Goal: Task Accomplishment & Management: Use online tool/utility

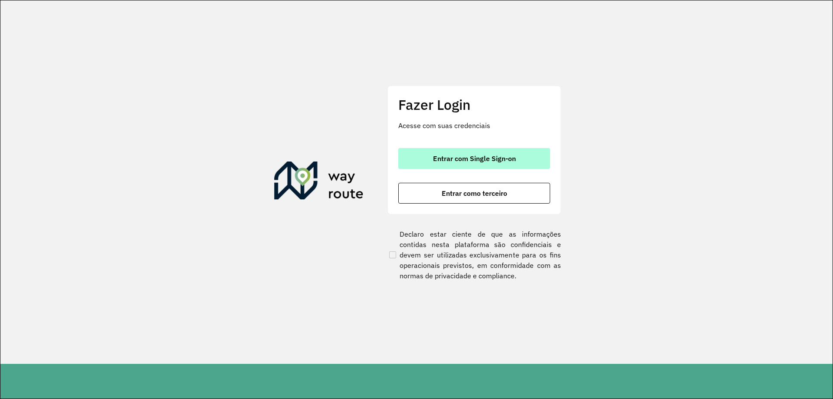
click at [450, 163] on button "Entrar com Single Sign-on" at bounding box center [474, 158] width 152 height 21
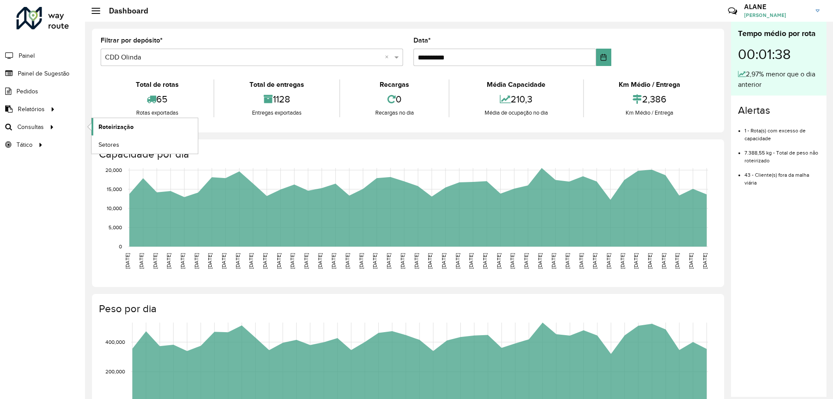
click at [100, 128] on span "Roteirização" at bounding box center [115, 126] width 35 height 9
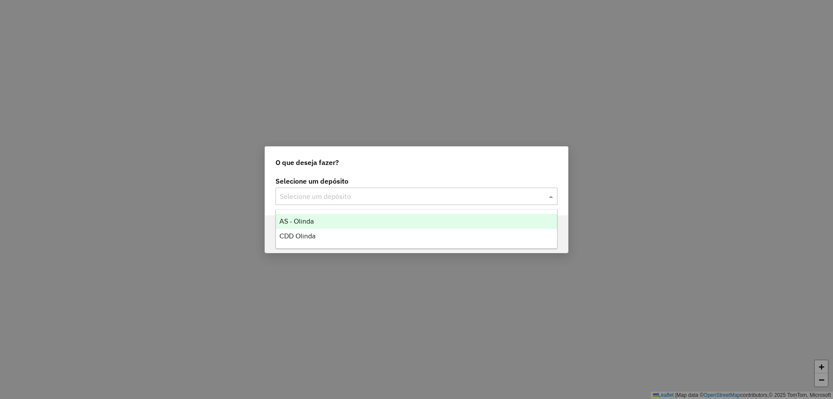
click at [359, 194] on input "text" at bounding box center [408, 196] width 256 height 10
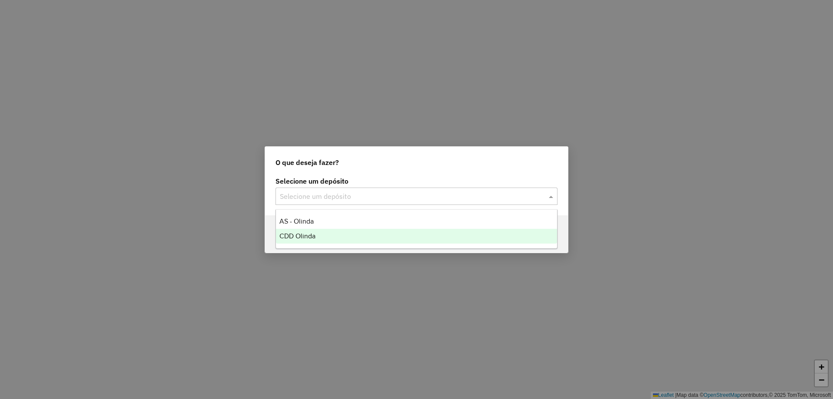
click at [317, 233] on div "CDD Olinda" at bounding box center [416, 236] width 281 height 15
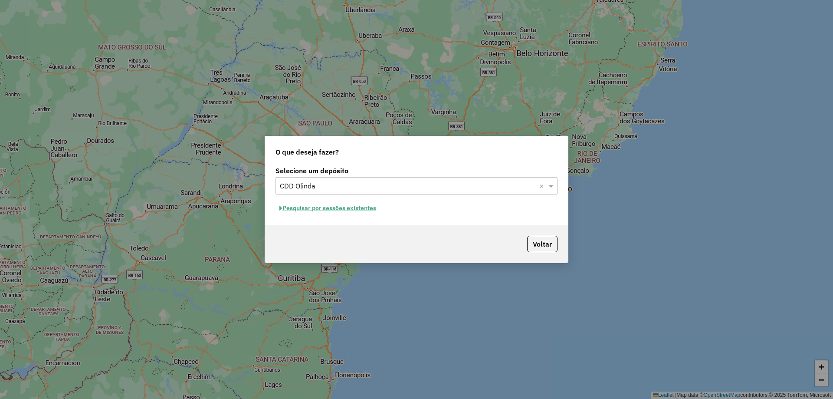
click at [362, 212] on button "Pesquisar por sessões existentes" at bounding box center [327, 207] width 105 height 13
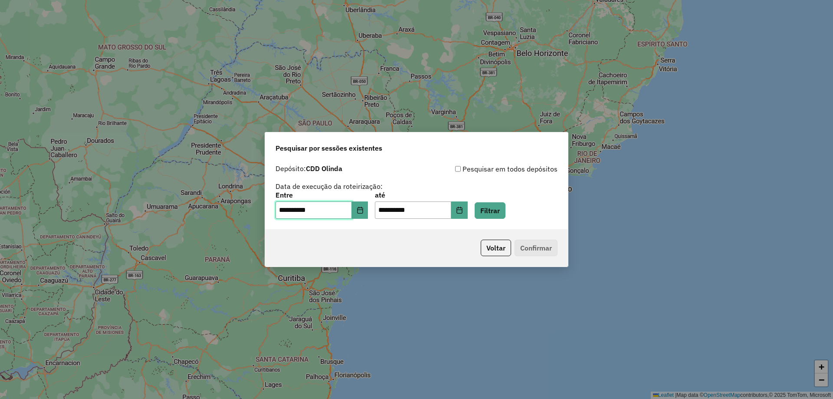
click at [298, 211] on input "**********" at bounding box center [313, 209] width 76 height 17
click at [282, 206] on input "**********" at bounding box center [313, 209] width 76 height 17
click at [291, 210] on input "**********" at bounding box center [313, 209] width 76 height 17
click at [388, 207] on input "**********" at bounding box center [413, 209] width 76 height 17
drag, startPoint x: 393, startPoint y: 212, endPoint x: 386, endPoint y: 210, distance: 7.0
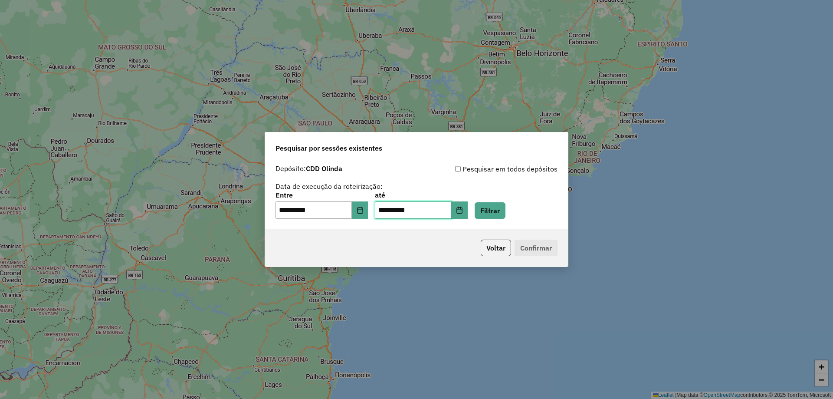
click at [386, 210] on input "**********" at bounding box center [413, 209] width 76 height 17
type input "**********"
click at [500, 211] on button "Filtrar" at bounding box center [489, 210] width 31 height 16
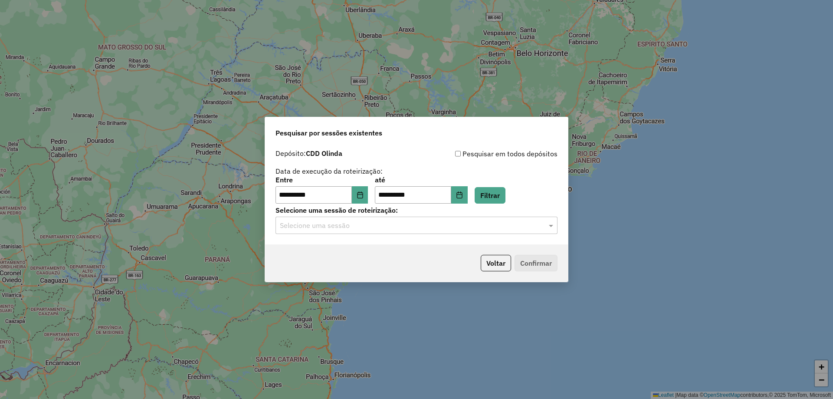
click at [403, 220] on input "text" at bounding box center [408, 225] width 256 height 10
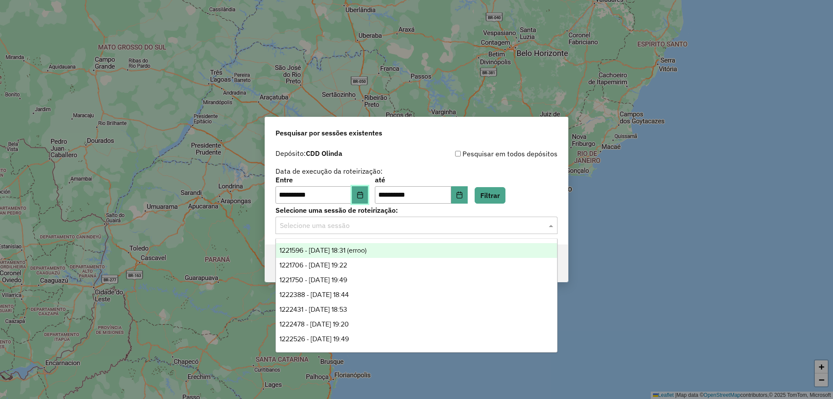
click at [364, 186] on button "Choose Date" at bounding box center [360, 194] width 16 height 17
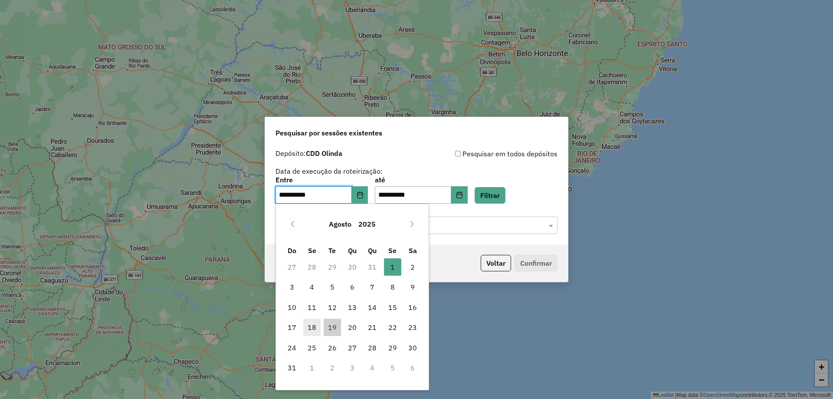
click at [310, 325] on span "18" at bounding box center [311, 326] width 17 height 17
type input "**********"
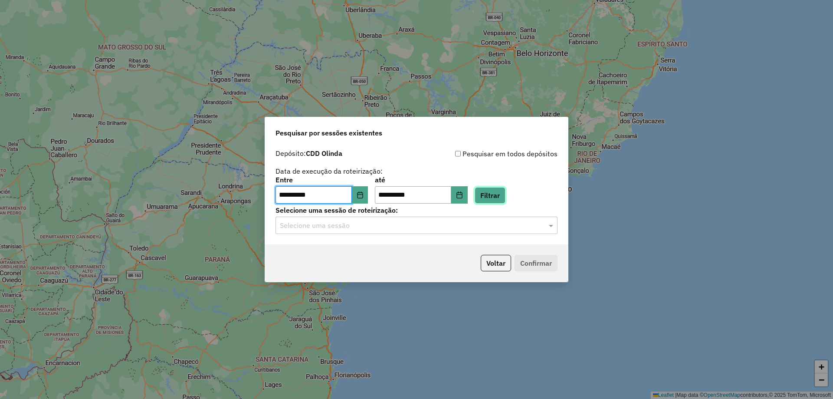
click at [505, 194] on button "Filtrar" at bounding box center [489, 195] width 31 height 16
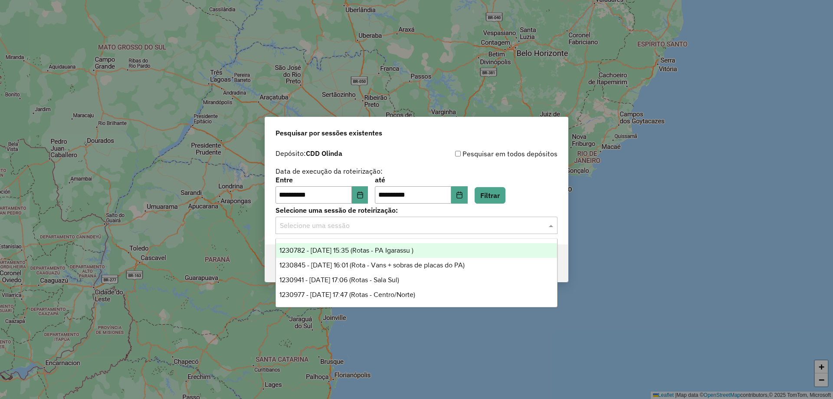
click at [347, 231] on div "Selecione uma sessão" at bounding box center [416, 224] width 282 height 17
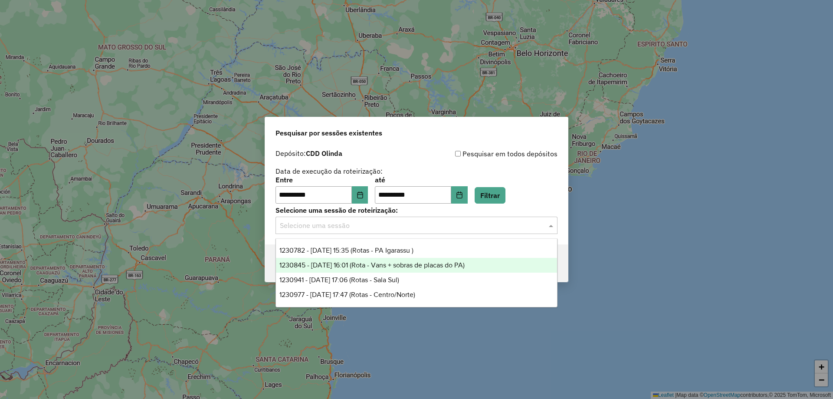
click at [359, 262] on span "1230845 - 18/08/2025 16:01 (Rota - Vans + sobras de placas do PA)" at bounding box center [371, 264] width 185 height 7
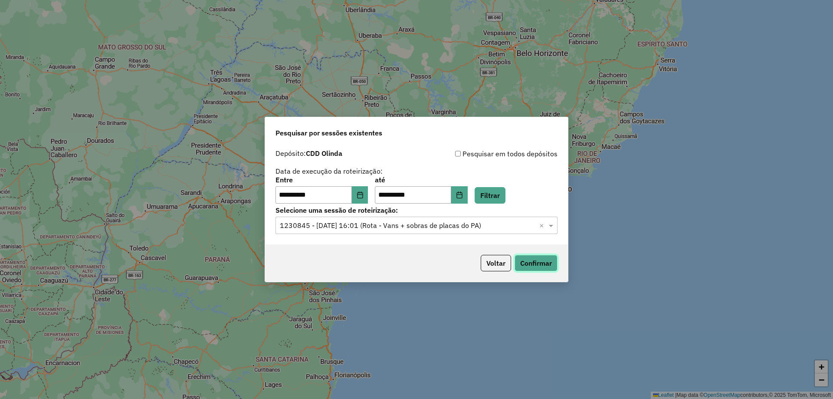
click at [519, 266] on button "Confirmar" at bounding box center [535, 263] width 43 height 16
click at [363, 193] on icon "Choose Date" at bounding box center [359, 194] width 7 height 7
click at [467, 203] on button "Choose Date" at bounding box center [459, 194] width 16 height 17
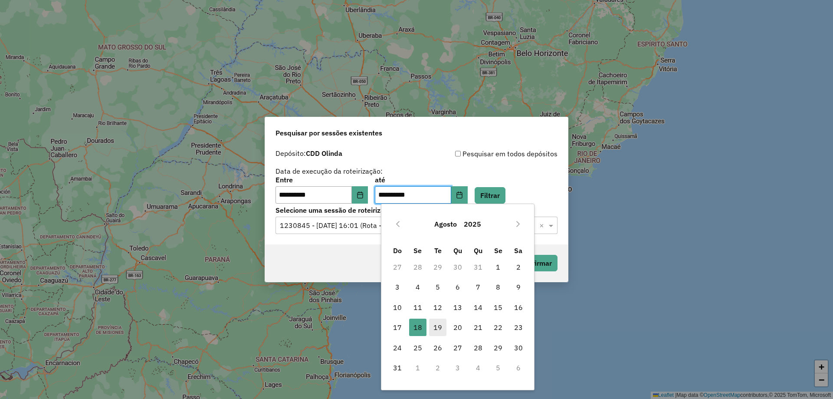
click at [439, 330] on span "19" at bounding box center [437, 326] width 17 height 17
type input "**********"
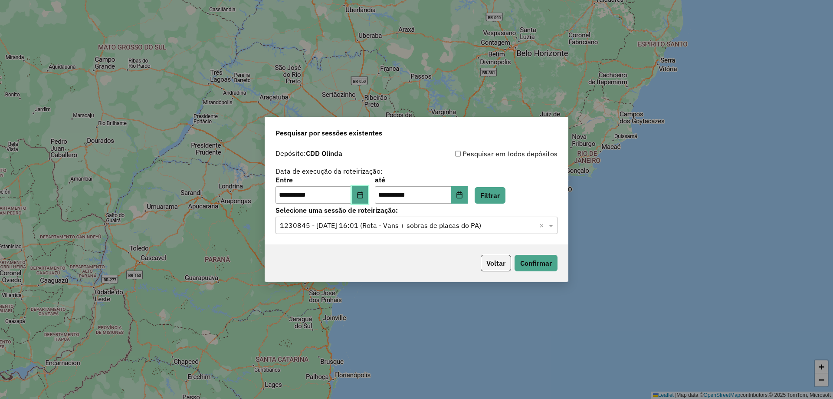
click at [368, 198] on button "Choose Date" at bounding box center [360, 194] width 16 height 17
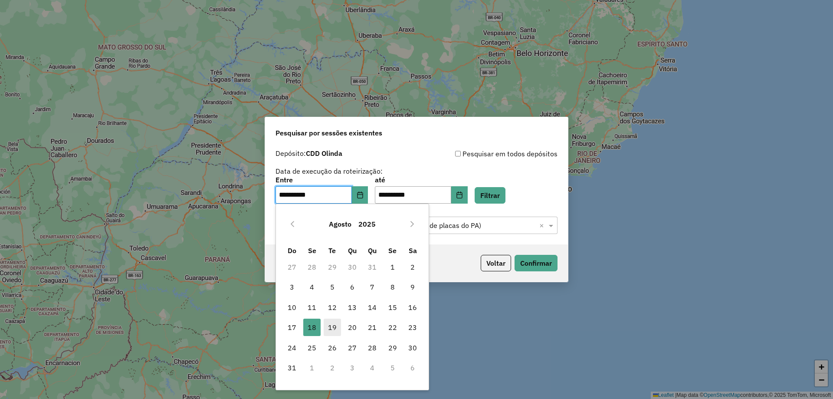
click at [337, 326] on span "19" at bounding box center [331, 326] width 17 height 17
type input "**********"
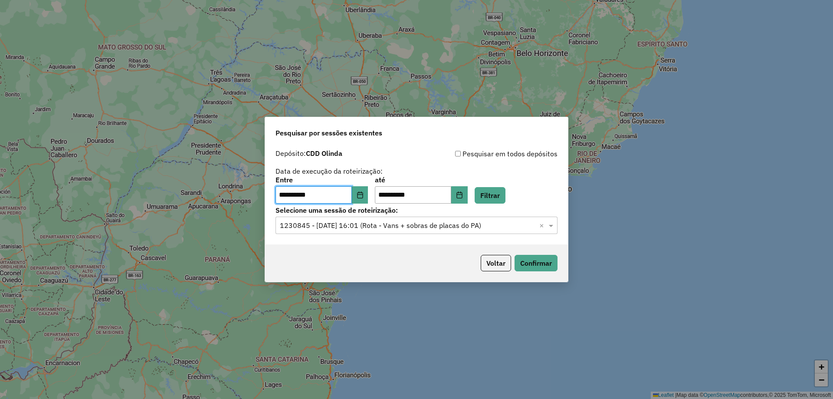
click at [485, 203] on div "**********" at bounding box center [416, 189] width 282 height 27
click at [500, 198] on button "Filtrar" at bounding box center [489, 195] width 31 height 16
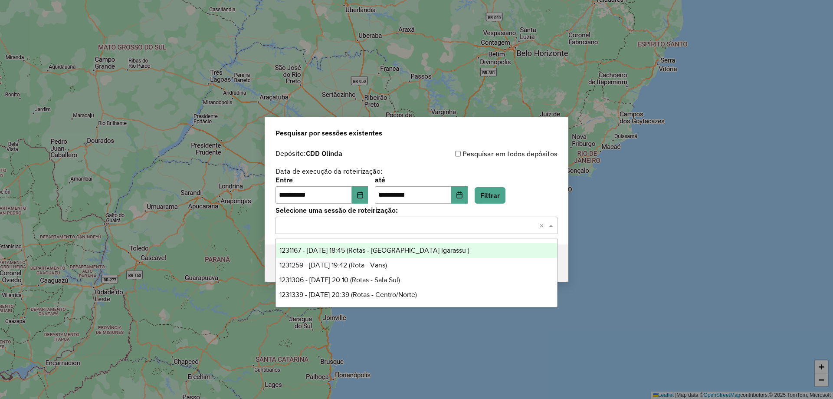
click at [406, 227] on input "text" at bounding box center [408, 225] width 256 height 10
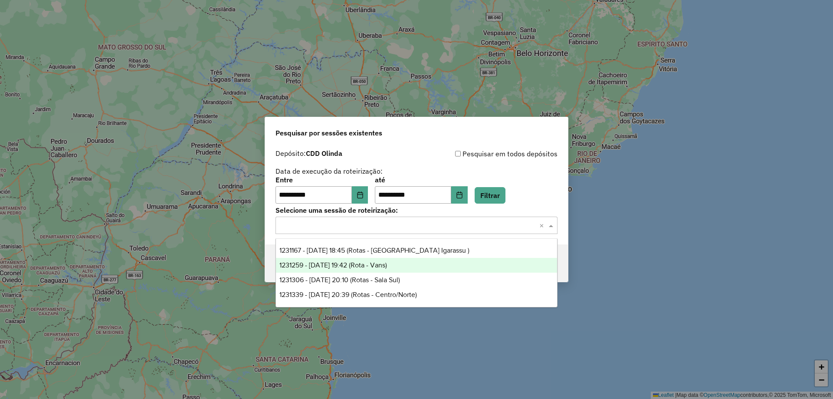
click at [352, 258] on div "1231259 - 19/08/2025 19:42 (Rota - Vans)" at bounding box center [416, 265] width 281 height 15
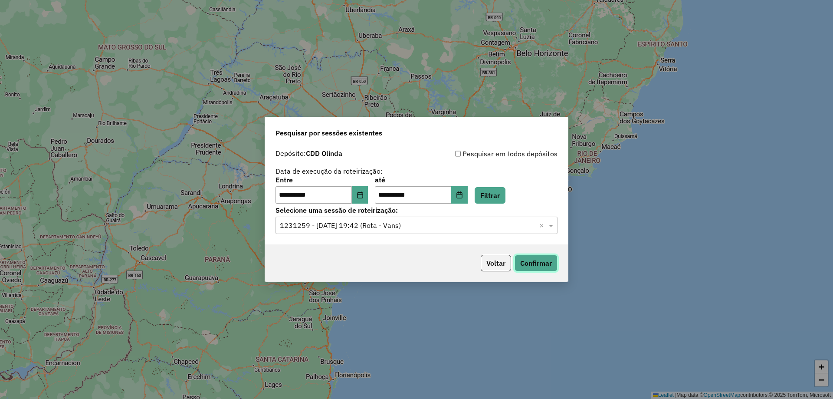
click at [555, 268] on button "Confirmar" at bounding box center [535, 263] width 43 height 16
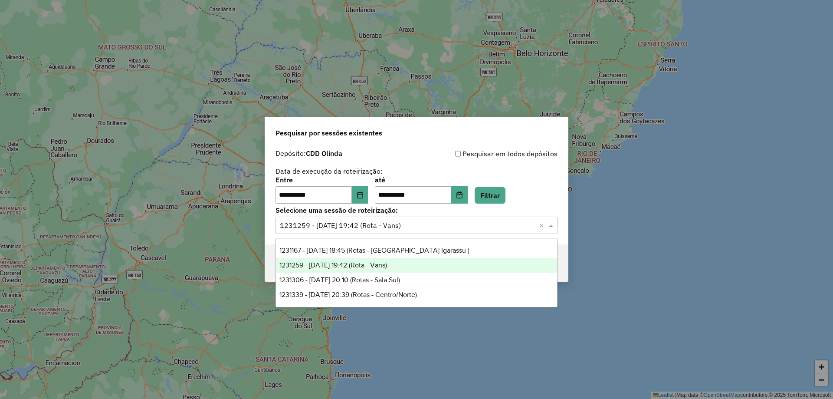
click at [401, 227] on input "text" at bounding box center [408, 225] width 256 height 10
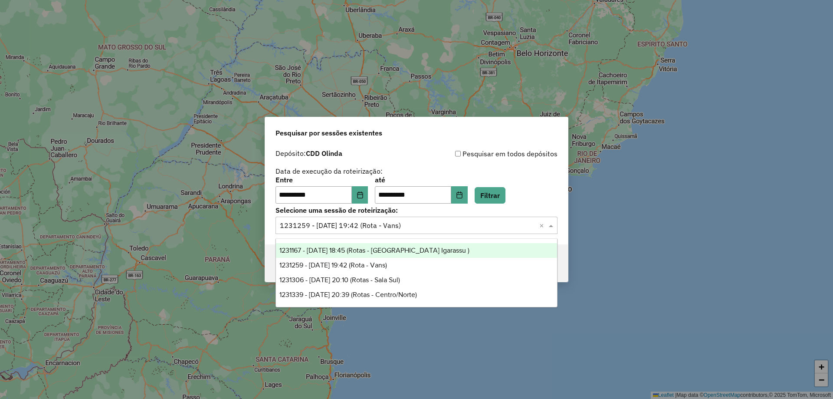
click at [403, 252] on span "1231167 - 19/08/2025 18:45 (Rotas - PA Igarassu )" at bounding box center [374, 249] width 190 height 7
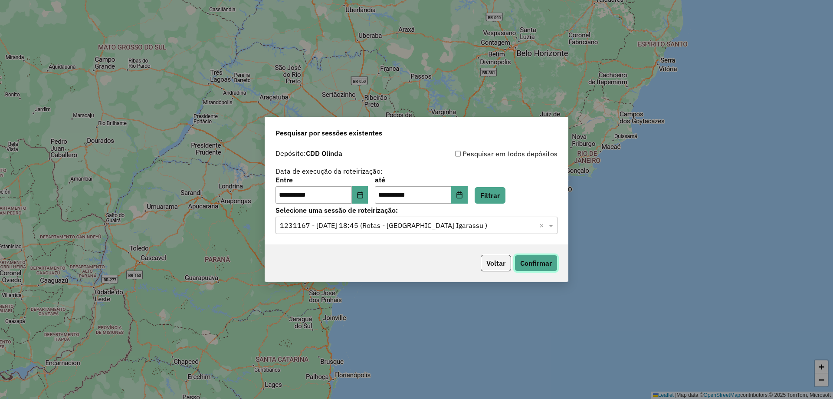
click at [534, 265] on button "Confirmar" at bounding box center [535, 263] width 43 height 16
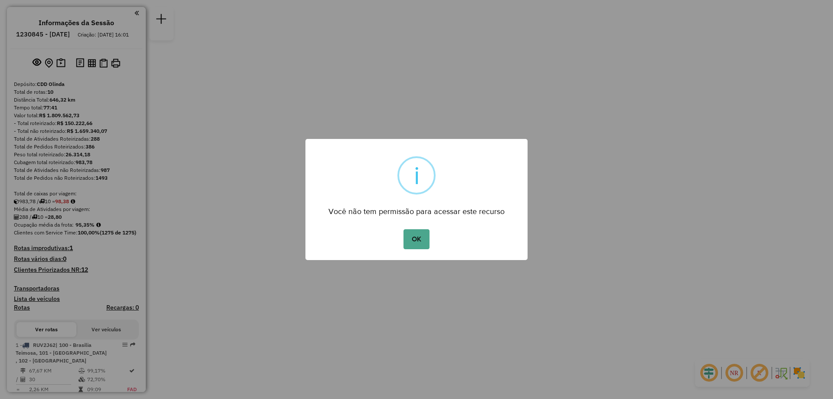
click at [415, 249] on div "OK No Cancel" at bounding box center [416, 239] width 222 height 24
click at [415, 241] on button "OK" at bounding box center [416, 239] width 26 height 20
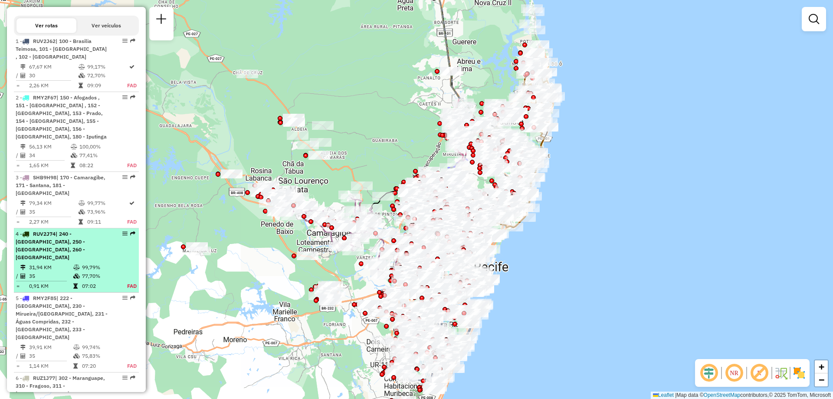
scroll to position [390, 0]
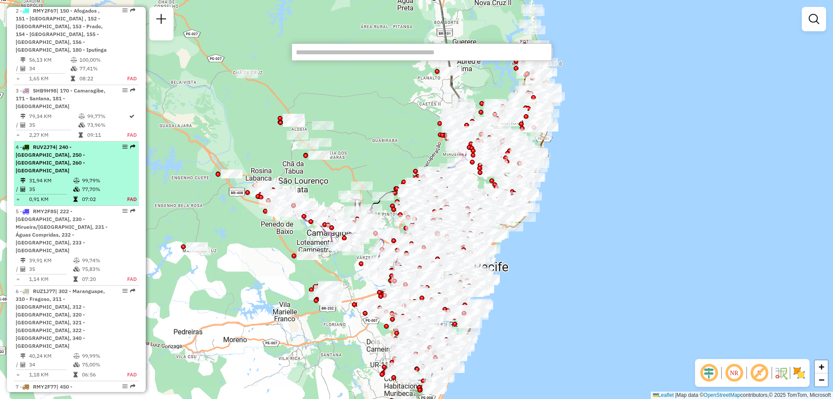
type input "*"
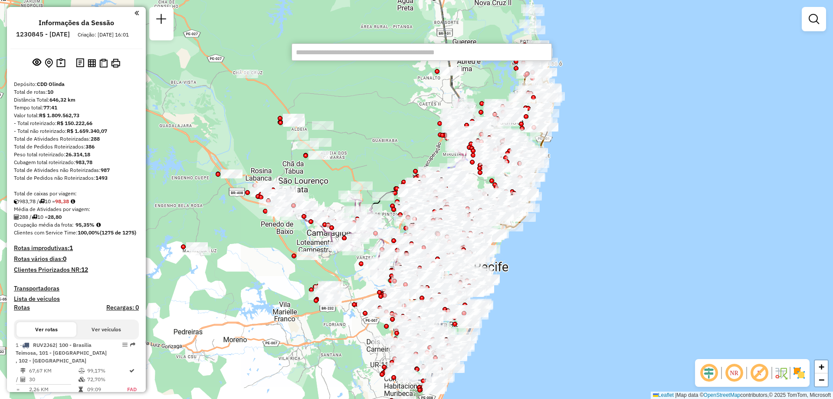
scroll to position [289, 0]
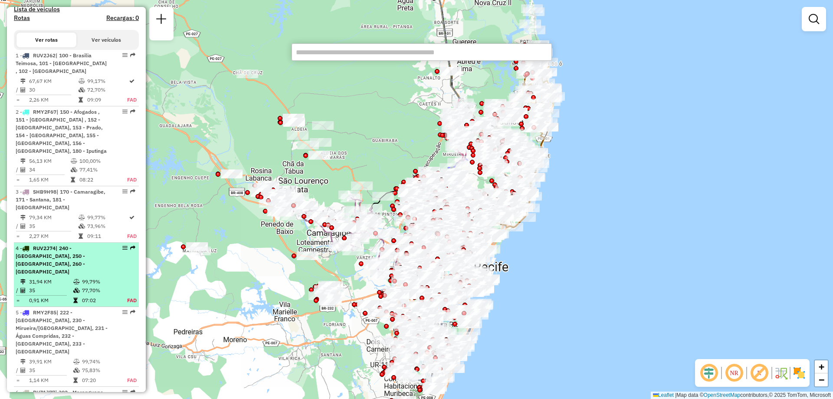
click at [61, 203] on div "3 - SHB9H98 | 170 - Camaragibe, 171 - Santana, 181 - [GEOGRAPHIC_DATA]" at bounding box center [62, 199] width 92 height 23
select select "**********"
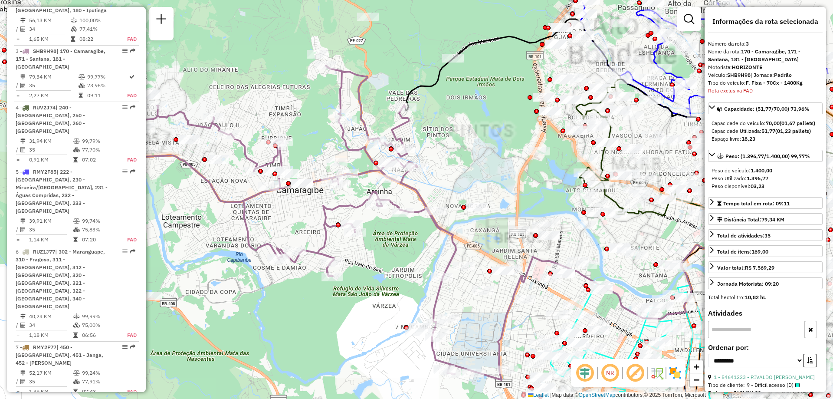
scroll to position [476, 0]
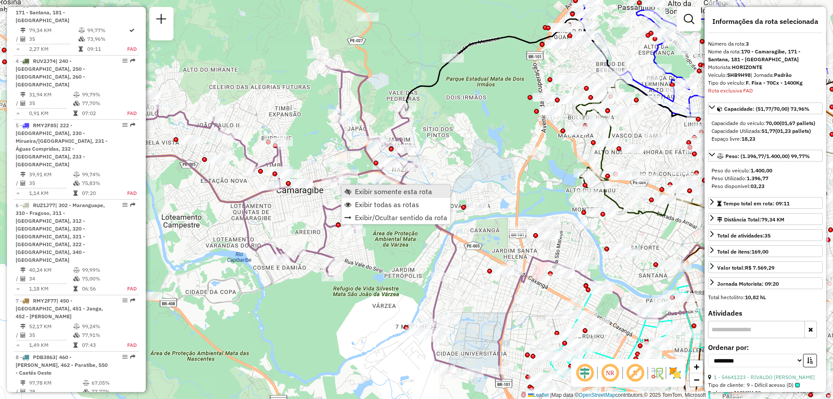
click at [347, 191] on span "Exibir somente esta rota" at bounding box center [347, 191] width 7 height 7
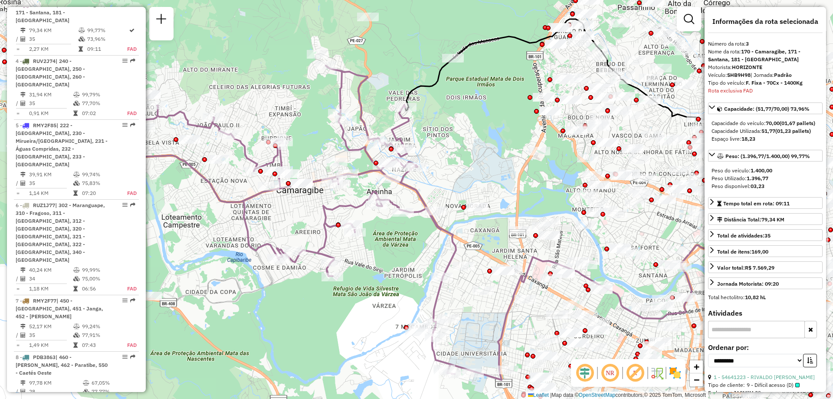
click at [603, 373] on em at bounding box center [609, 372] width 21 height 21
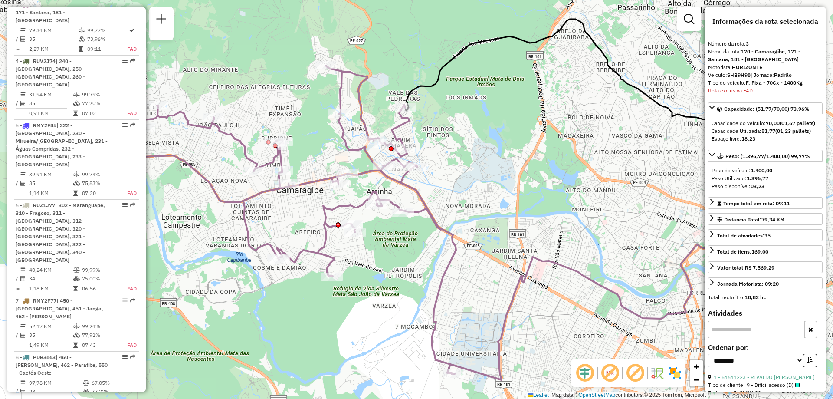
click at [672, 374] on img at bounding box center [675, 373] width 14 height 14
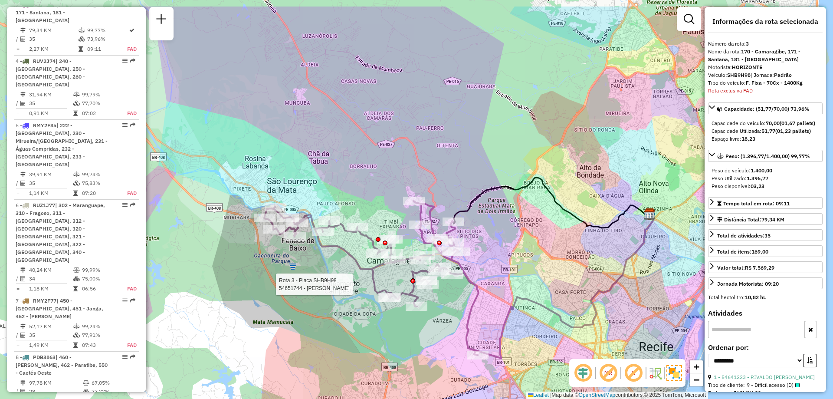
drag, startPoint x: 366, startPoint y: 244, endPoint x: 433, endPoint y: 290, distance: 82.0
click at [433, 288] on div at bounding box center [428, 284] width 22 height 9
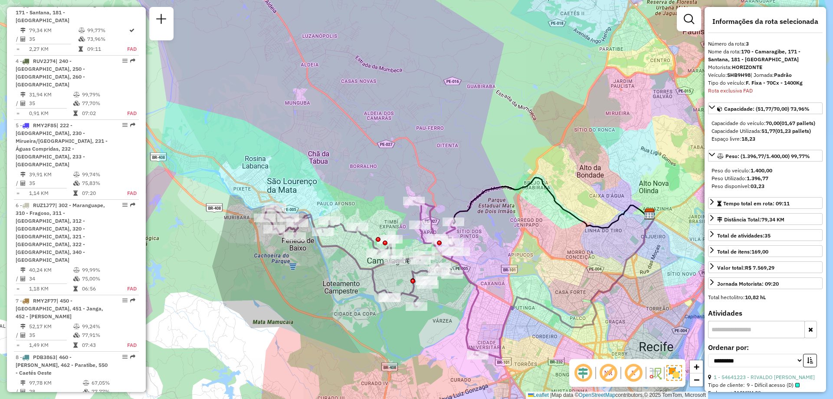
click at [580, 376] on em at bounding box center [582, 372] width 21 height 21
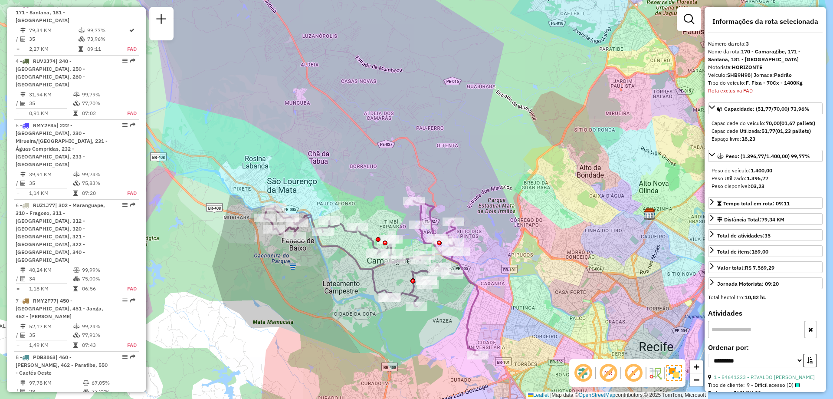
click at [580, 376] on em at bounding box center [582, 372] width 21 height 21
click at [603, 370] on em at bounding box center [608, 372] width 21 height 21
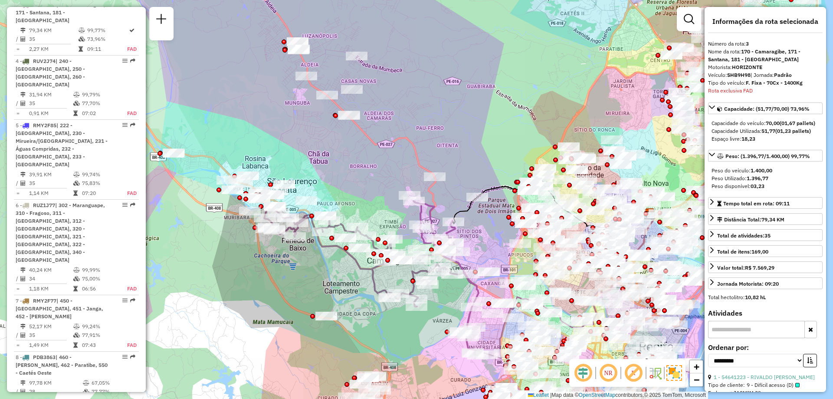
click at [605, 370] on em at bounding box center [608, 372] width 21 height 21
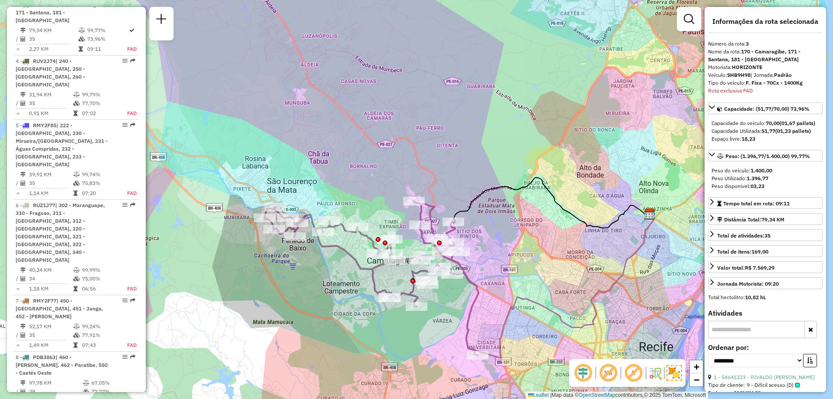
click at [631, 371] on em at bounding box center [633, 372] width 21 height 21
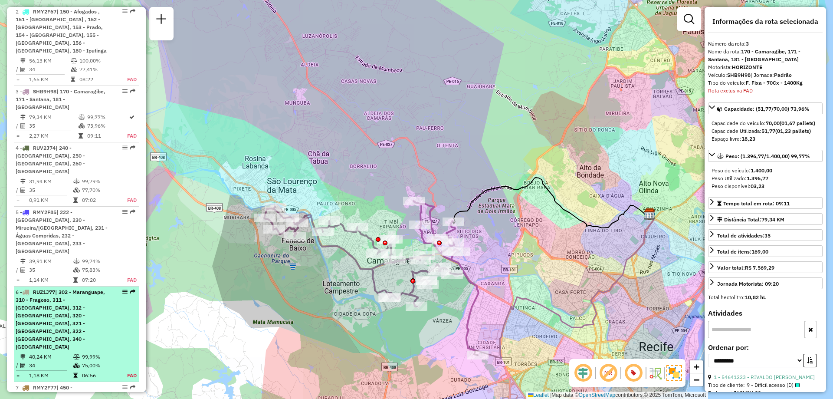
scroll to position [346, 0]
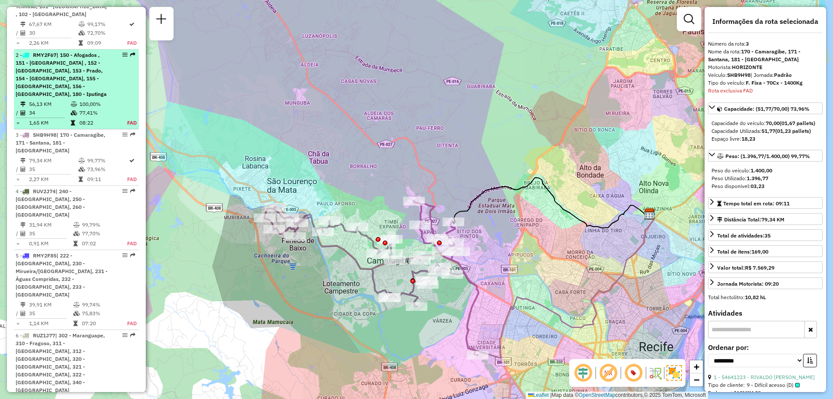
click at [82, 108] on td "100,00%" at bounding box center [98, 104] width 39 height 9
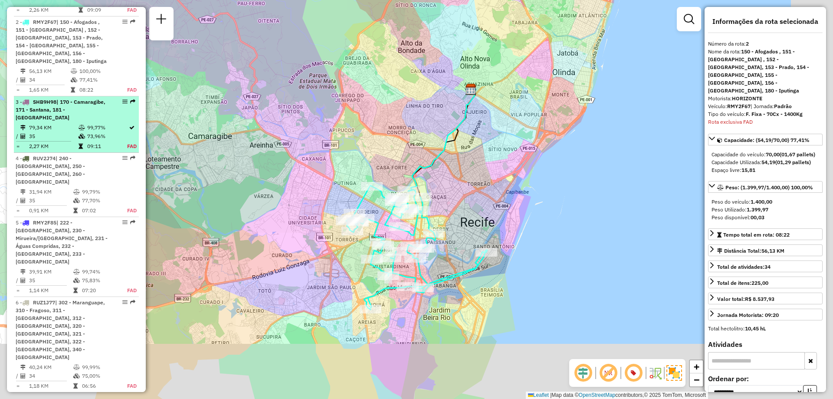
scroll to position [404, 0]
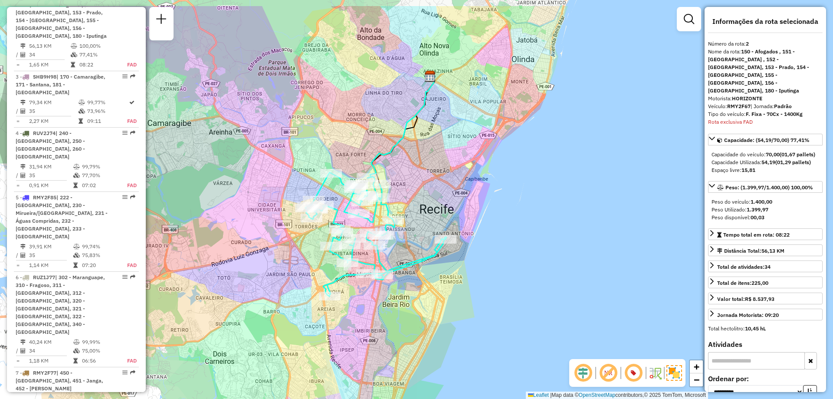
drag, startPoint x: 277, startPoint y: 124, endPoint x: 298, endPoint y: 170, distance: 50.8
click at [298, 170] on div "Janela de atendimento Grade de atendimento Capacidade Transportadoras Veículos …" at bounding box center [416, 199] width 833 height 399
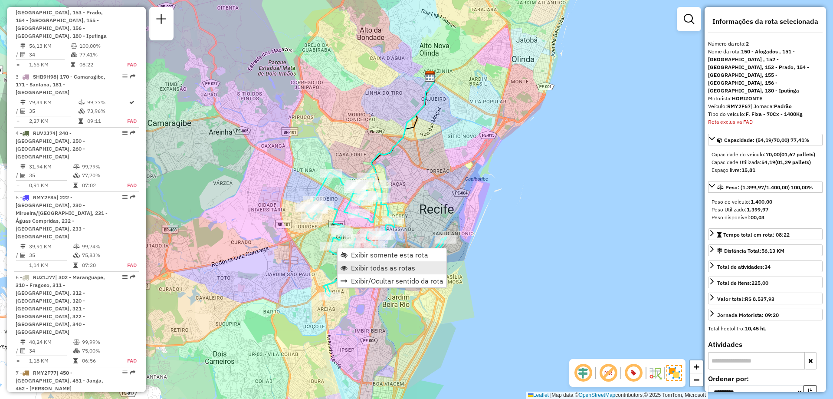
click at [363, 265] on span "Exibir todas as rotas" at bounding box center [383, 267] width 64 height 7
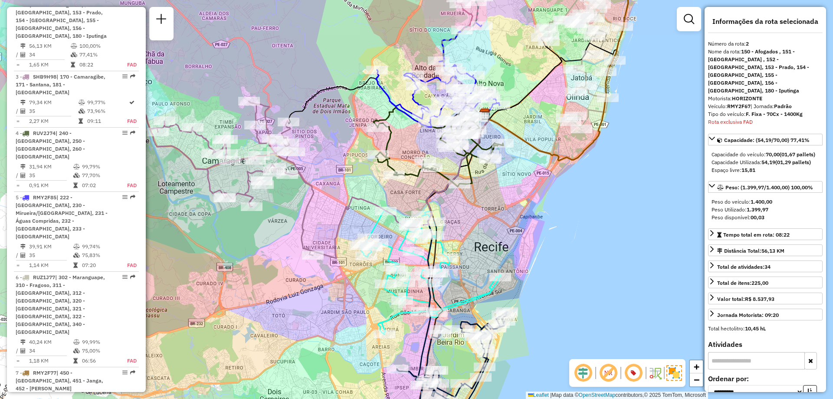
drag, startPoint x: 299, startPoint y: 164, endPoint x: 353, endPoint y: 202, distance: 66.4
click at [353, 202] on icon at bounding box center [398, 186] width 179 height 144
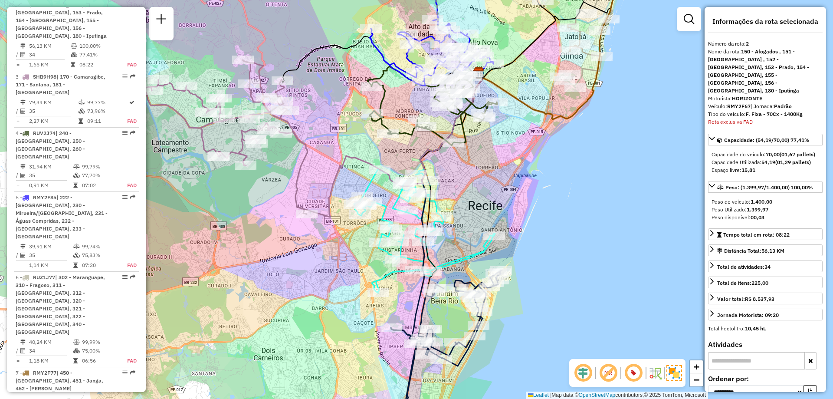
drag, startPoint x: 476, startPoint y: 224, endPoint x: 466, endPoint y: 184, distance: 40.8
click at [466, 184] on div "Janela de atendimento Grade de atendimento Capacidade Transportadoras Veículos …" at bounding box center [416, 199] width 833 height 399
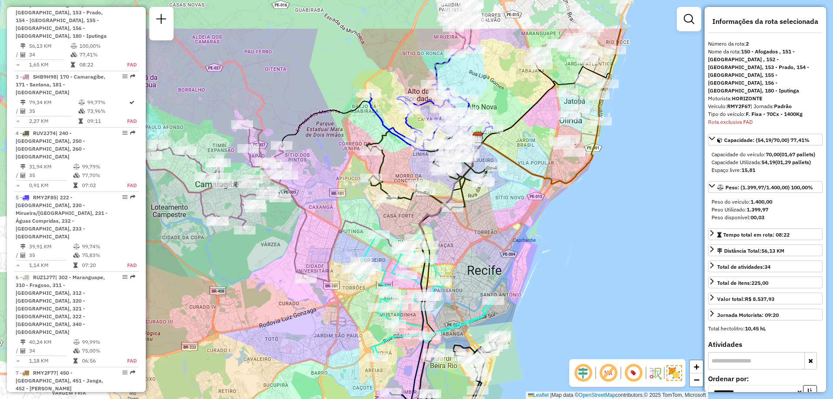
drag, startPoint x: 465, startPoint y: 198, endPoint x: 465, endPoint y: 266, distance: 68.5
click at [465, 266] on div "Janela de atendimento Grade de atendimento Capacidade Transportadoras Veículos …" at bounding box center [416, 199] width 833 height 399
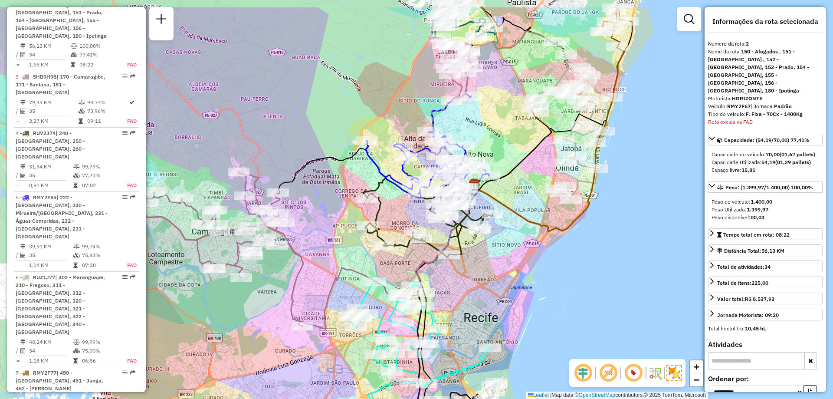
drag, startPoint x: 465, startPoint y: 224, endPoint x: 461, endPoint y: 271, distance: 47.4
click at [461, 271] on div "Janela de atendimento Grade de atendimento Capacidade Transportadoras Veículos …" at bounding box center [416, 199] width 833 height 399
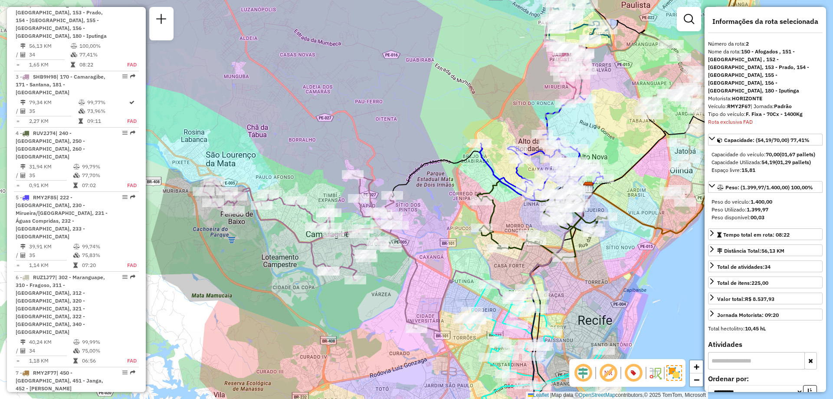
drag, startPoint x: 295, startPoint y: 245, endPoint x: 409, endPoint y: 248, distance: 114.1
click at [409, 248] on icon at bounding box center [310, 251] width 214 height 154
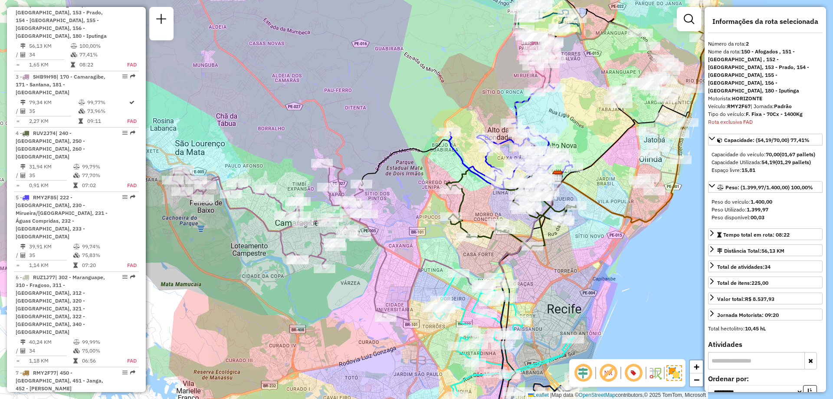
drag, startPoint x: 418, startPoint y: 262, endPoint x: 382, endPoint y: 249, distance: 38.3
click at [382, 249] on icon at bounding box center [279, 240] width 214 height 154
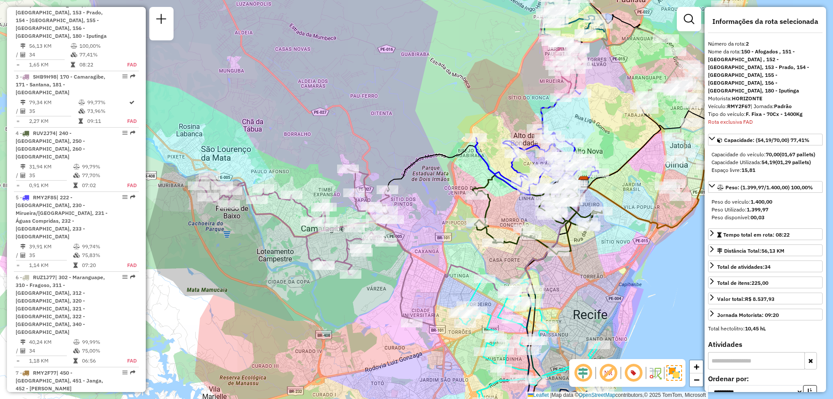
drag, startPoint x: 389, startPoint y: 257, endPoint x: 420, endPoint y: 265, distance: 32.1
click at [420, 265] on div "Janela de atendimento Grade de atendimento Capacidade Transportadoras Veículos …" at bounding box center [416, 199] width 833 height 399
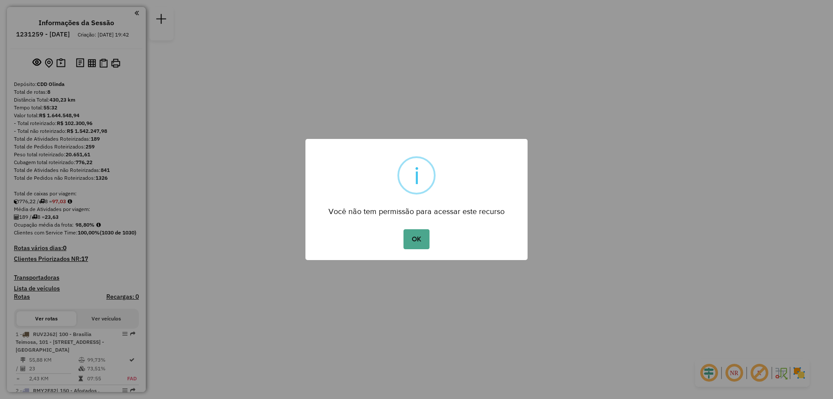
click at [412, 233] on button "OK" at bounding box center [416, 239] width 26 height 20
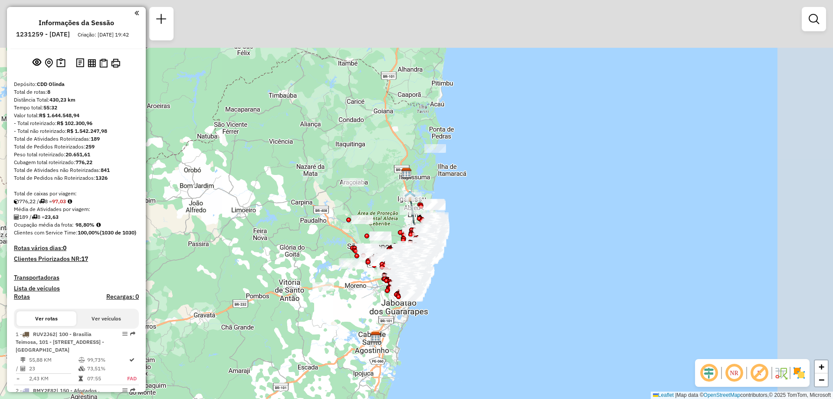
drag, startPoint x: 425, startPoint y: 100, endPoint x: 297, endPoint y: 397, distance: 323.6
click at [297, 397] on div "Janela de atendimento Grade de atendimento Capacidade Transportadoras Veículos …" at bounding box center [416, 199] width 833 height 399
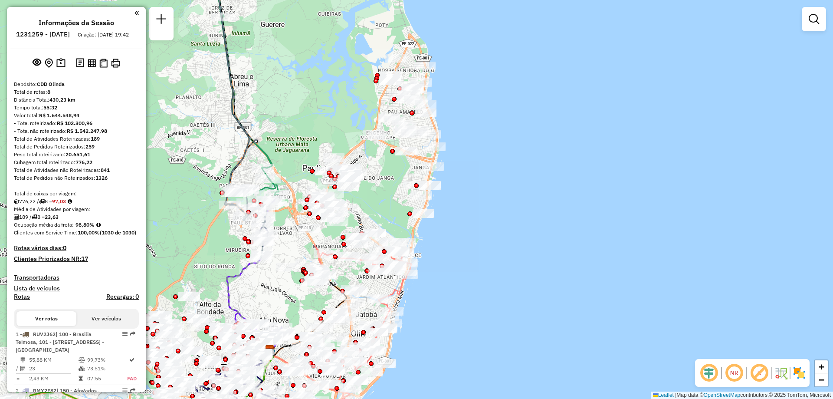
click at [754, 369] on em at bounding box center [758, 372] width 21 height 21
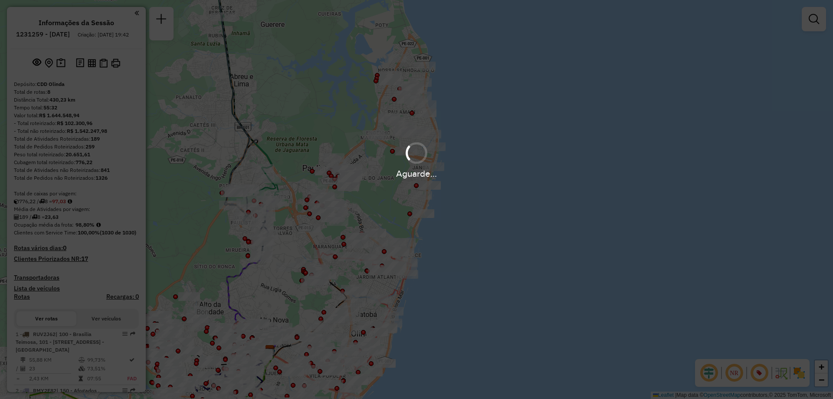
click at [736, 379] on div "Aguarde..." at bounding box center [416, 199] width 833 height 399
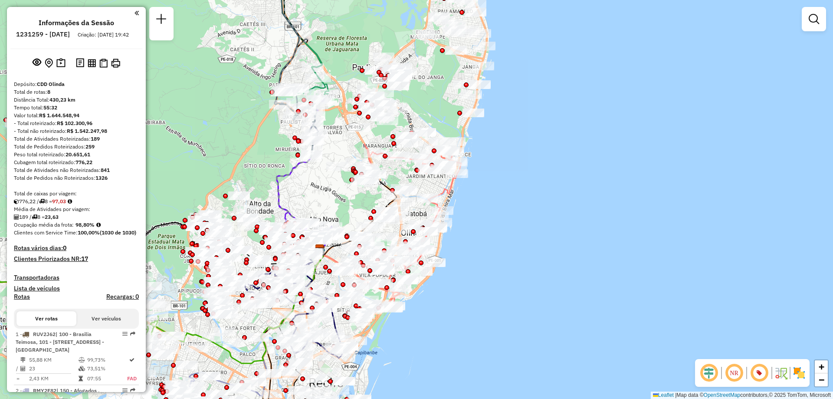
click at [731, 373] on em at bounding box center [733, 372] width 21 height 21
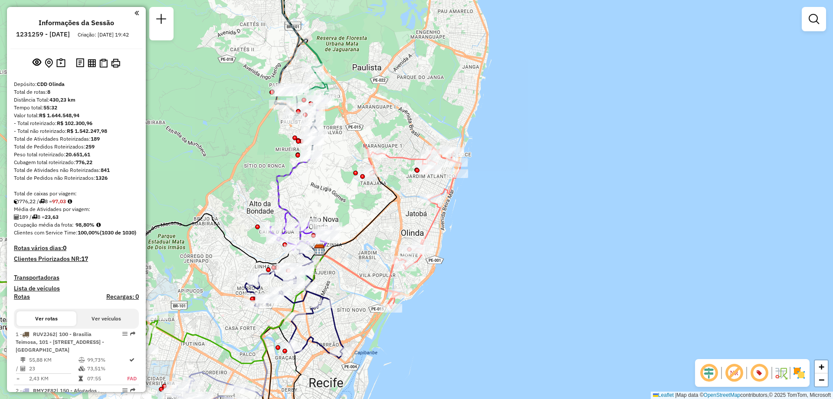
click at [797, 371] on img at bounding box center [799, 373] width 14 height 14
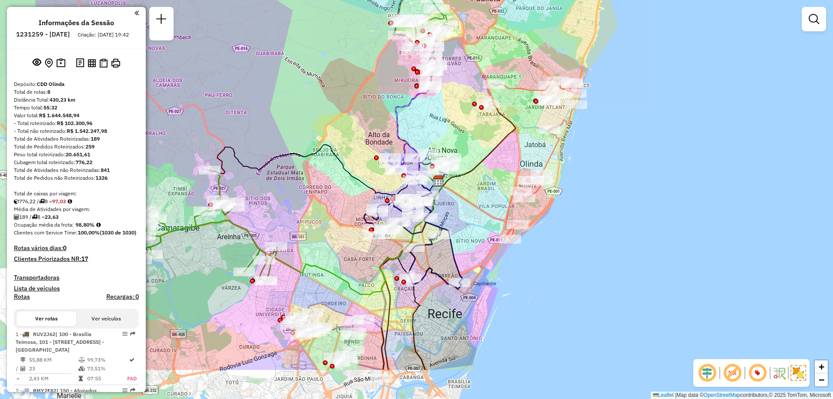
drag, startPoint x: 336, startPoint y: 291, endPoint x: 459, endPoint y: 208, distance: 147.8
click at [459, 208] on div "Janela de atendimento Grade de atendimento Capacidade Transportadoras Veículos …" at bounding box center [416, 199] width 833 height 399
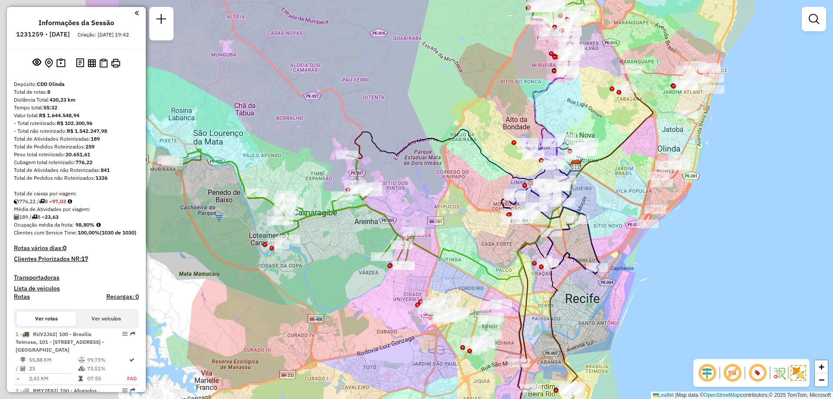
drag, startPoint x: 310, startPoint y: 222, endPoint x: 476, endPoint y: 220, distance: 165.2
click at [476, 220] on div "Janela de atendimento Grade de atendimento Capacidade Transportadoras Veículos …" at bounding box center [416, 199] width 833 height 399
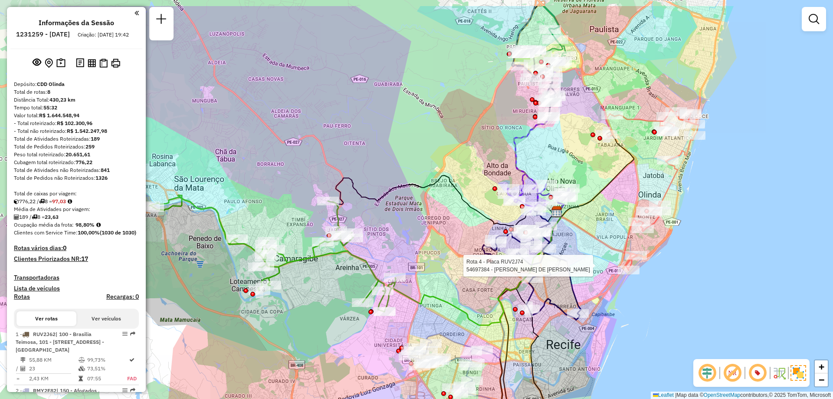
drag, startPoint x: 580, startPoint y: 111, endPoint x: 528, endPoint y: 158, distance: 69.7
click at [528, 158] on div "Rota 4 - Placa RUV2J74 54697384 - JACIENE ROLIM DE LIM Janela de atendimento Gr…" at bounding box center [416, 199] width 833 height 399
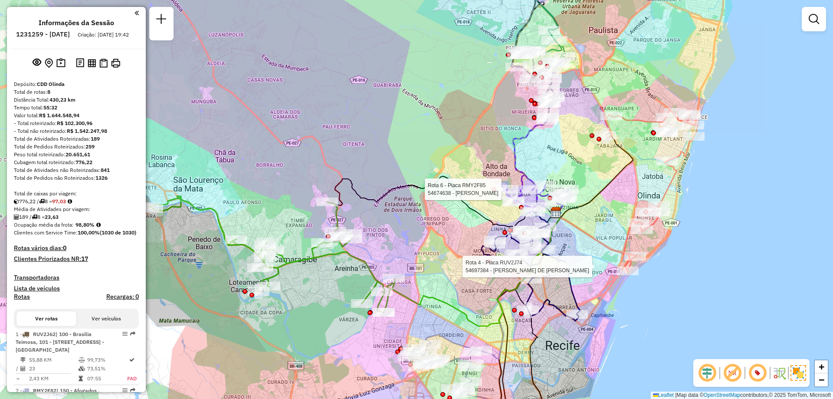
select select "**********"
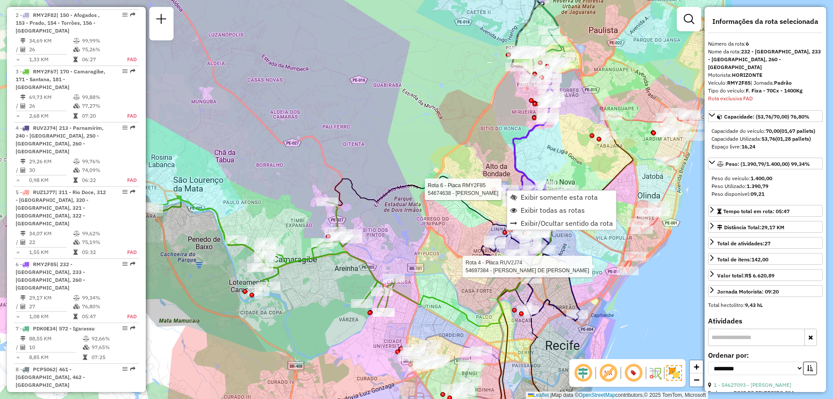
scroll to position [570, 0]
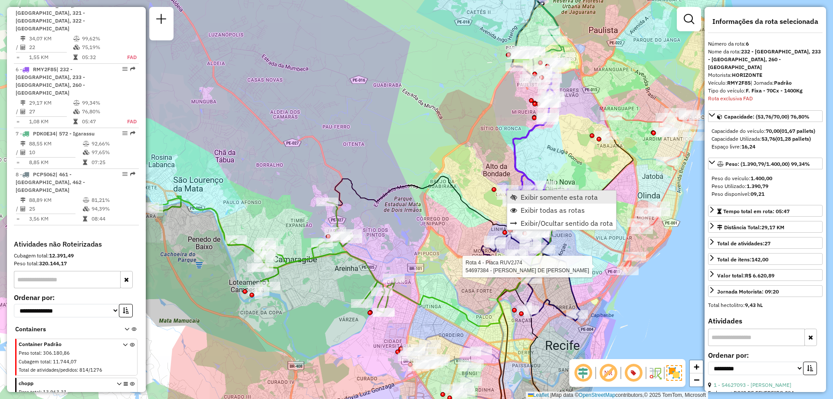
click at [512, 194] on span "Exibir somente esta rota" at bounding box center [513, 196] width 7 height 7
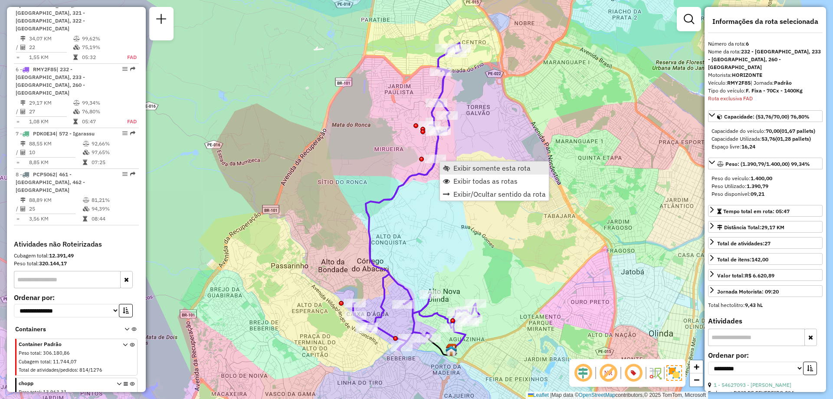
click at [454, 173] on link "Exibir somente esta rota" at bounding box center [494, 167] width 109 height 13
click at [448, 183] on link "Exibir todas as rotas" at bounding box center [490, 179] width 109 height 13
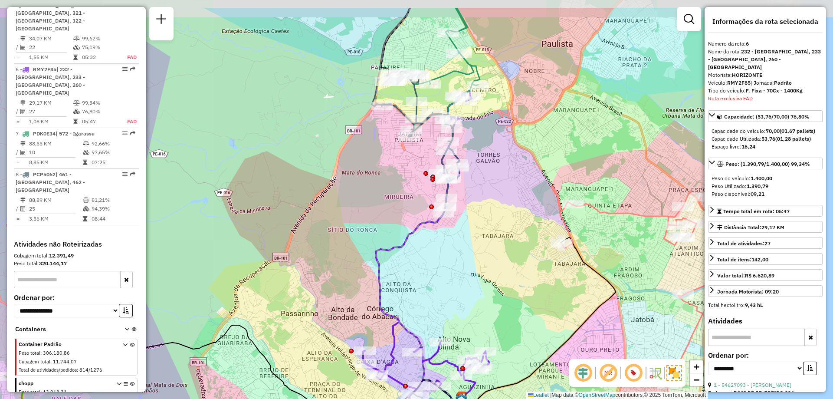
click at [448, 193] on icon at bounding box center [421, 142] width 78 height 141
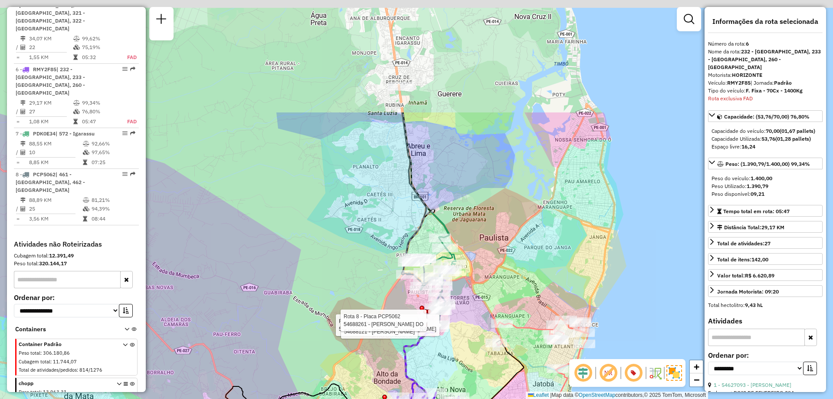
drag, startPoint x: 457, startPoint y: 134, endPoint x: 466, endPoint y: 296, distance: 162.0
click at [466, 296] on div "Rota 8 - Placa PCP5062 54694721 - GEOVANE FRANCISCO SO Rota 8 - Placa PCP5062 5…" at bounding box center [416, 199] width 833 height 399
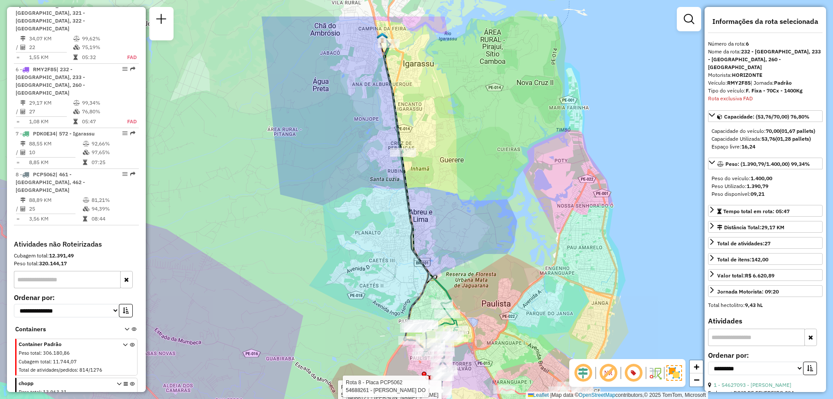
drag, startPoint x: 422, startPoint y: 180, endPoint x: 426, endPoint y: 266, distance: 85.9
click at [426, 266] on div "Rota 8 - Placa PCP5062 54694721 - GEOVANE FRANCISCO SO Rota 8 - Placa PCP5062 5…" at bounding box center [416, 199] width 833 height 399
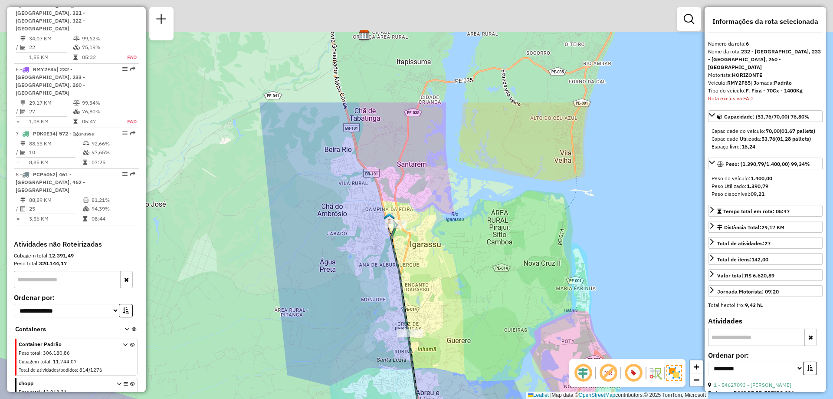
drag, startPoint x: 402, startPoint y: 126, endPoint x: 414, endPoint y: 300, distance: 173.9
click at [414, 300] on div "Rota 8 - Placa PCP5062 54694721 - GEOVANE FRANCISCO SO Rota 8 - Placa PCP5062 5…" at bounding box center [416, 199] width 833 height 399
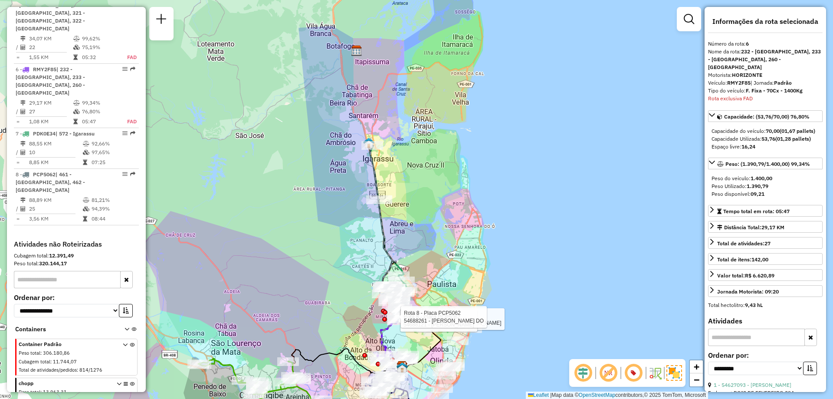
drag, startPoint x: 397, startPoint y: 237, endPoint x: 387, endPoint y: 214, distance: 25.5
click at [387, 214] on div "Rota 8 - Placa PCP5062 54694721 - GEOVANE FRANCISCO SO Rota 8 - Placa PCP5062 5…" at bounding box center [416, 199] width 833 height 399
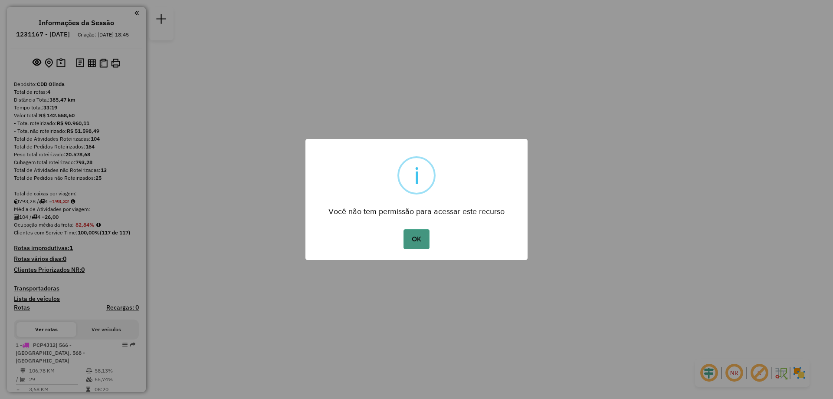
click at [406, 242] on button "OK" at bounding box center [416, 239] width 26 height 20
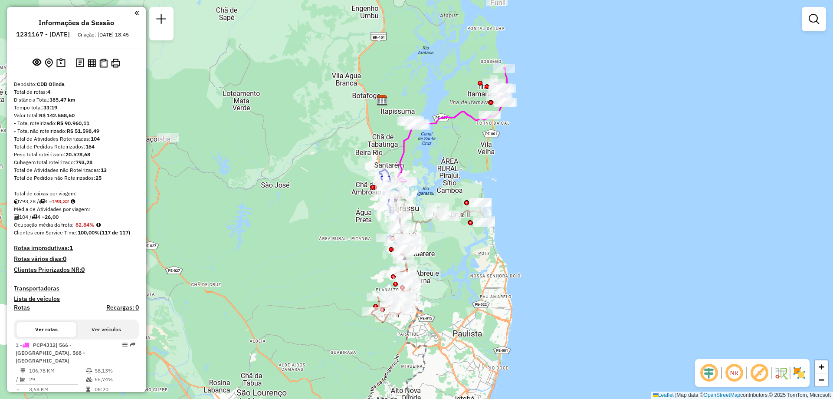
drag, startPoint x: 425, startPoint y: 136, endPoint x: 463, endPoint y: 161, distance: 45.6
click at [463, 161] on div "Janela de atendimento Grade de atendimento Capacidade Transportadoras Veículos …" at bounding box center [416, 199] width 833 height 399
click at [797, 377] on img at bounding box center [799, 373] width 14 height 14
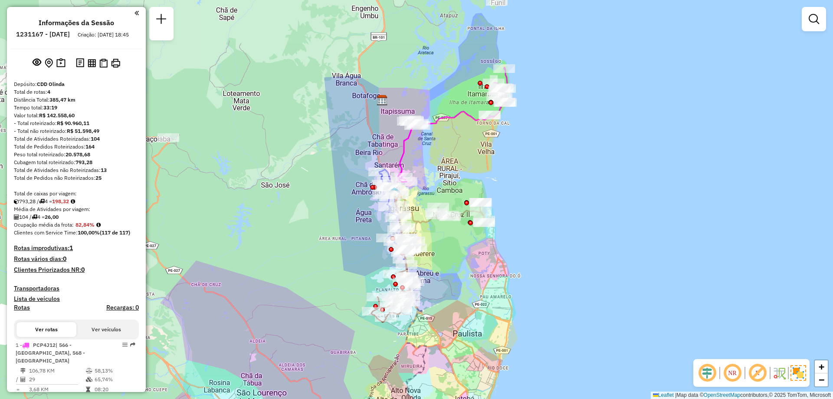
click at [741, 370] on em at bounding box center [732, 372] width 21 height 21
click at [711, 373] on em at bounding box center [706, 372] width 21 height 21
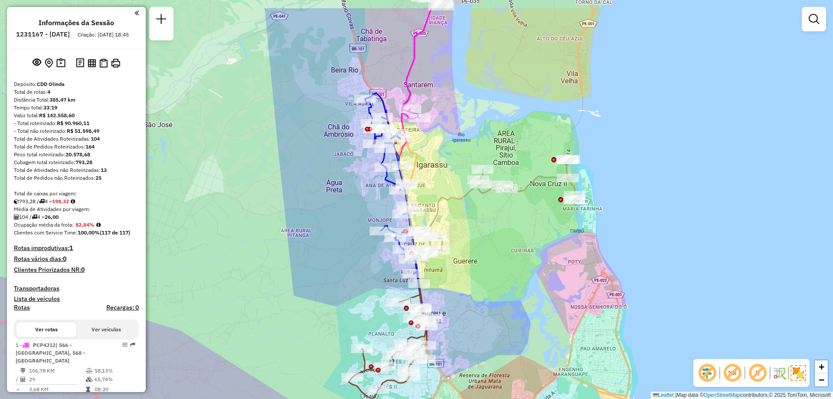
drag, startPoint x: 440, startPoint y: 258, endPoint x: 449, endPoint y: 309, distance: 52.0
click at [449, 309] on div "Janela de atendimento Grade de atendimento Capacidade Transportadoras Veículos …" at bounding box center [416, 199] width 833 height 399
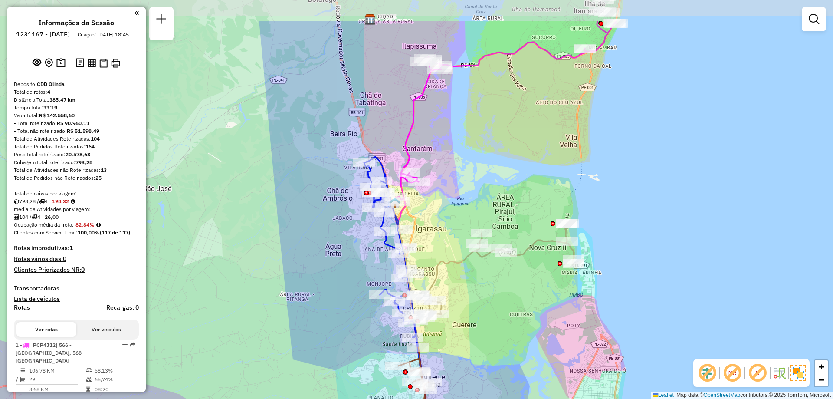
drag, startPoint x: 474, startPoint y: 227, endPoint x: 474, endPoint y: 288, distance: 60.7
click at [474, 288] on div "Janela de atendimento Grade de atendimento Capacidade Transportadoras Veículos …" at bounding box center [416, 199] width 833 height 399
